Goal: Information Seeking & Learning: Learn about a topic

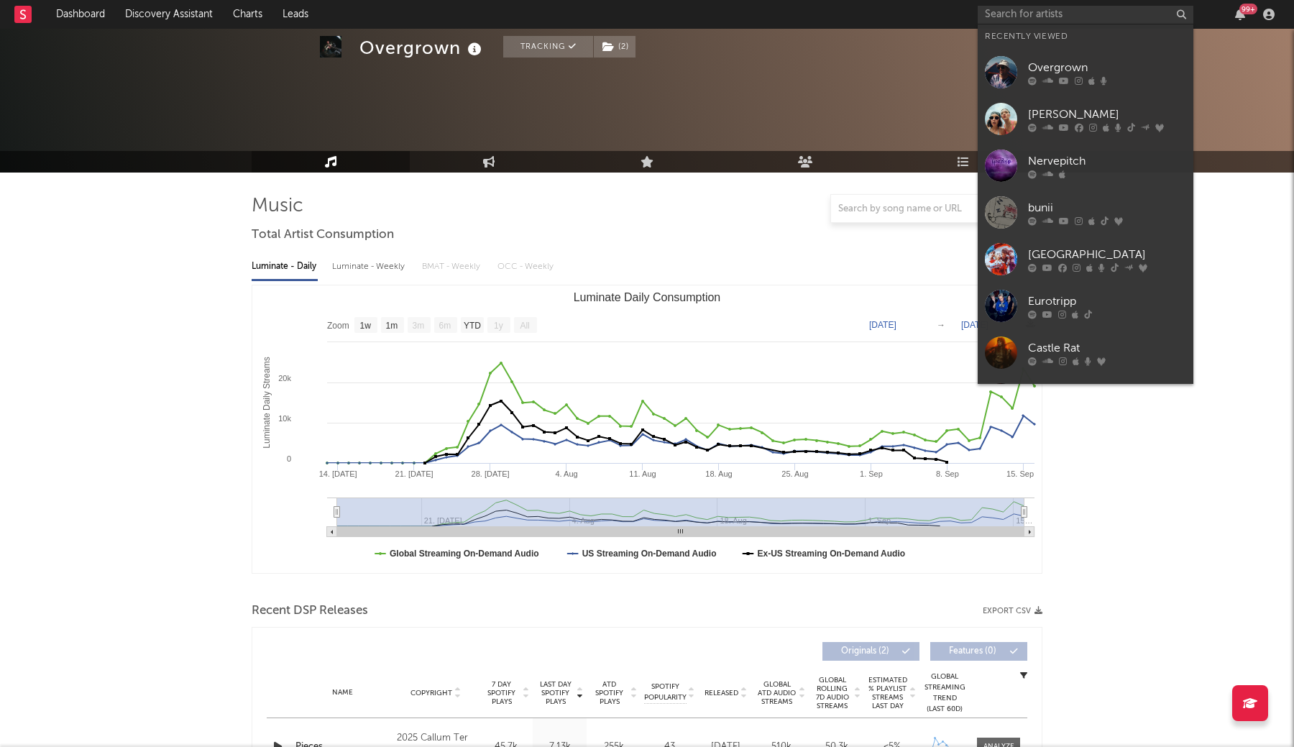
select select "1w"
click at [1046, 13] on input "text" at bounding box center [1086, 15] width 216 height 18
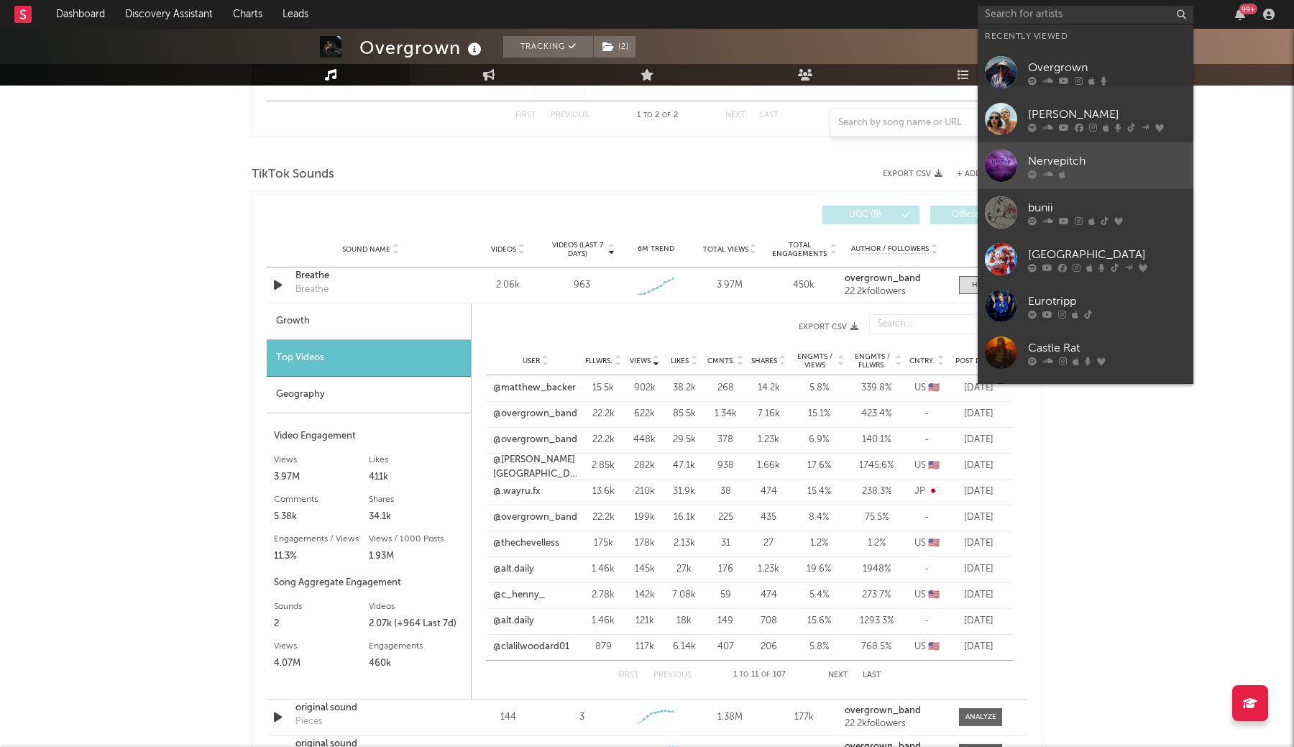
click at [1056, 161] on div "Nervepitch" at bounding box center [1107, 160] width 158 height 17
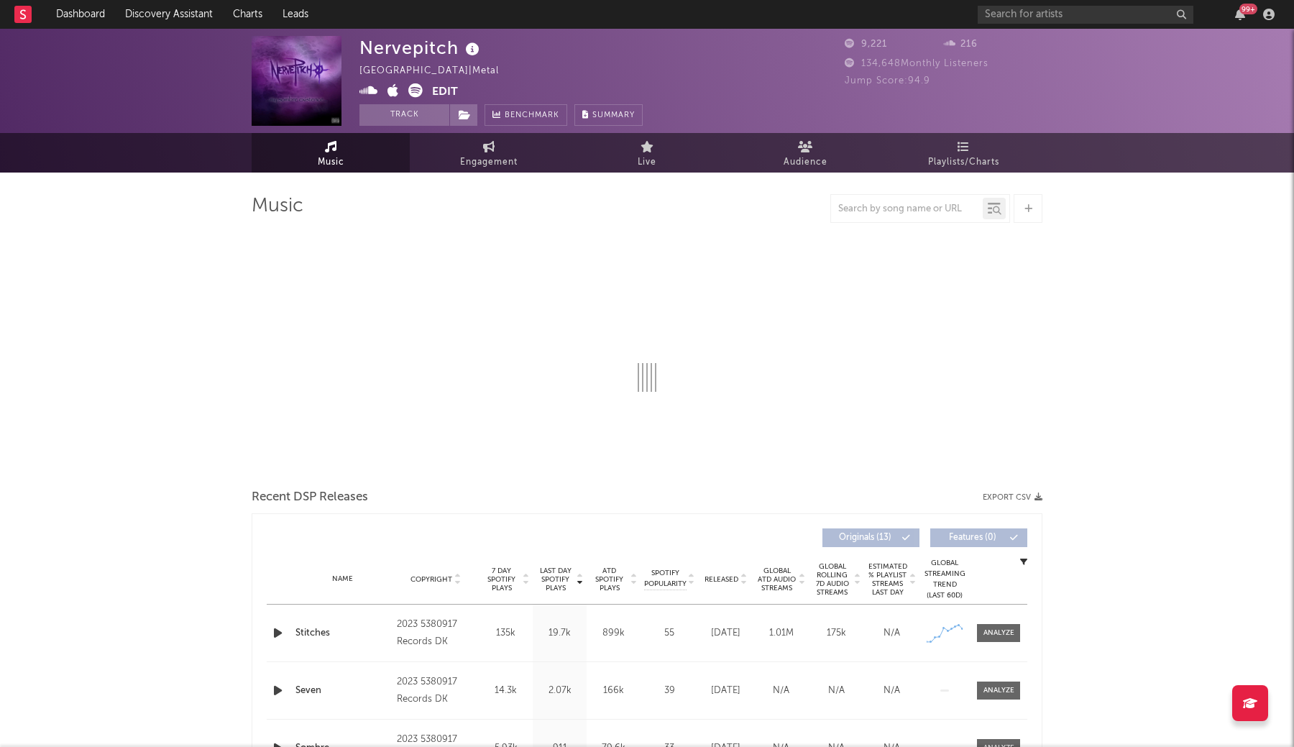
select select "1w"
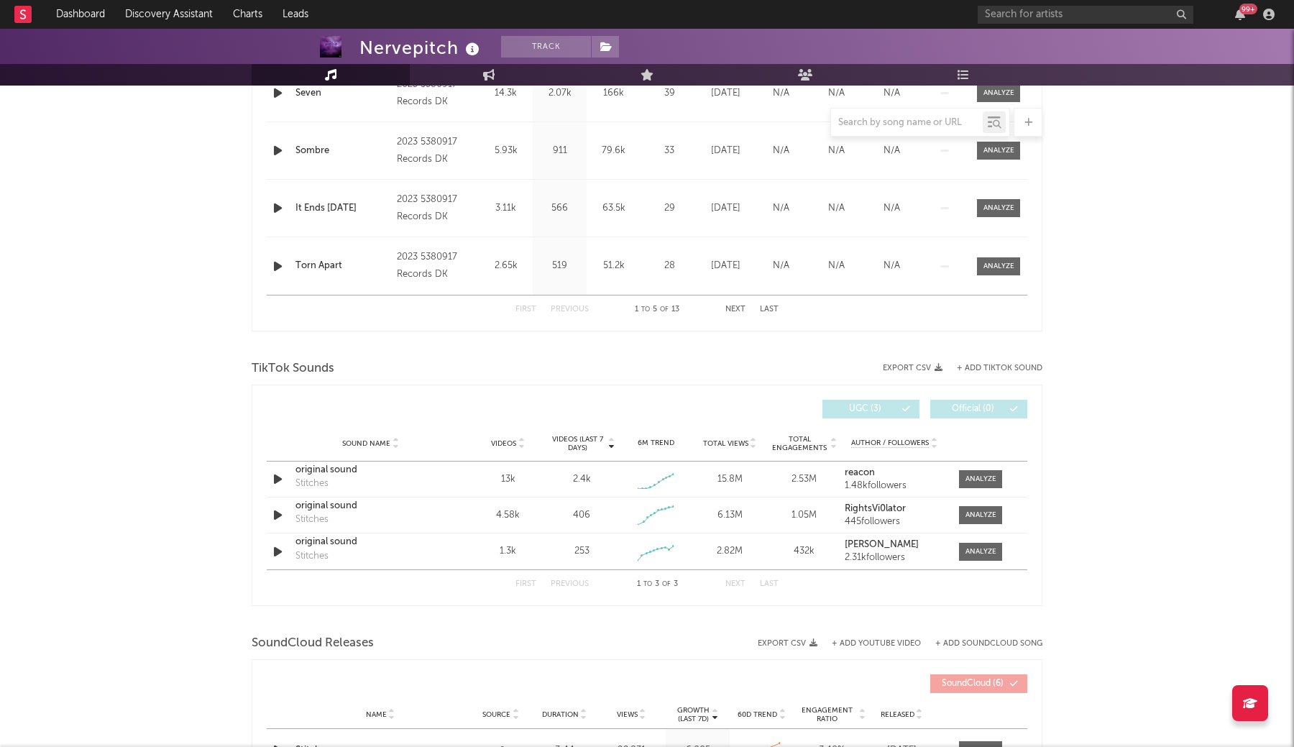
scroll to position [762, 0]
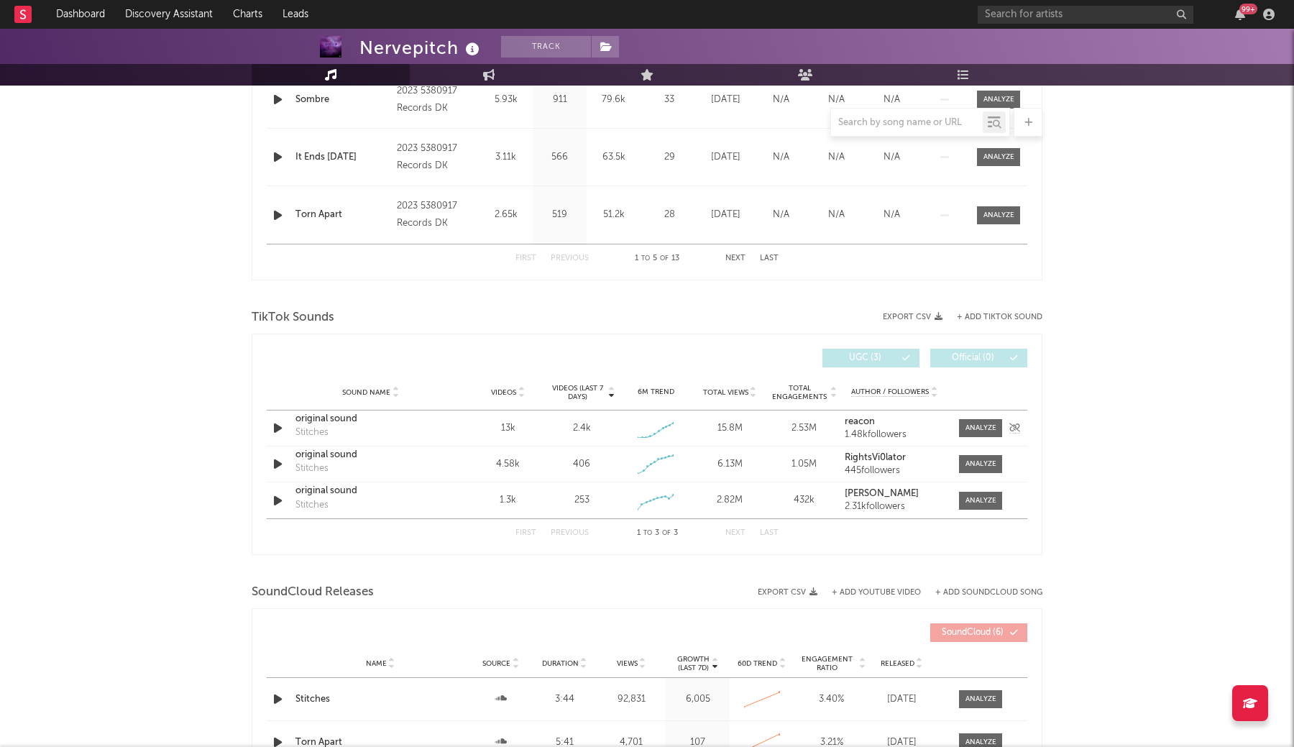
click at [331, 423] on div "original sound" at bounding box center [370, 419] width 150 height 14
click at [339, 456] on div "original sound" at bounding box center [370, 455] width 150 height 14
click at [323, 459] on div "original sound" at bounding box center [370, 455] width 150 height 14
click at [313, 504] on div "Stitches" at bounding box center [311, 505] width 33 height 14
click at [313, 492] on div "original sound" at bounding box center [370, 491] width 150 height 14
